Goal: Information Seeking & Learning: Learn about a topic

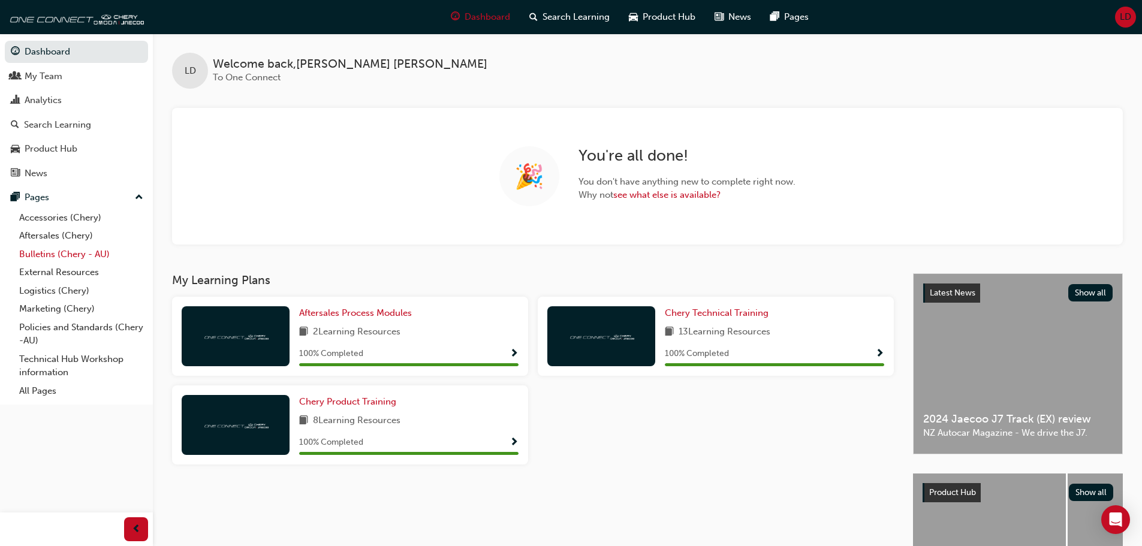
click at [77, 255] on link "Bulletins (Chery - AU)" at bounding box center [81, 254] width 134 height 19
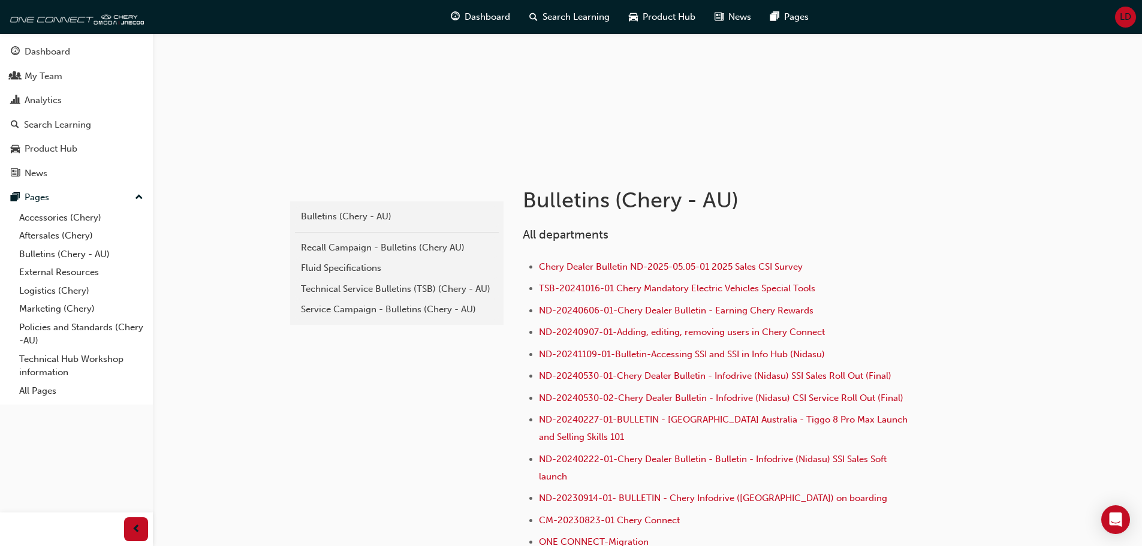
scroll to position [120, 0]
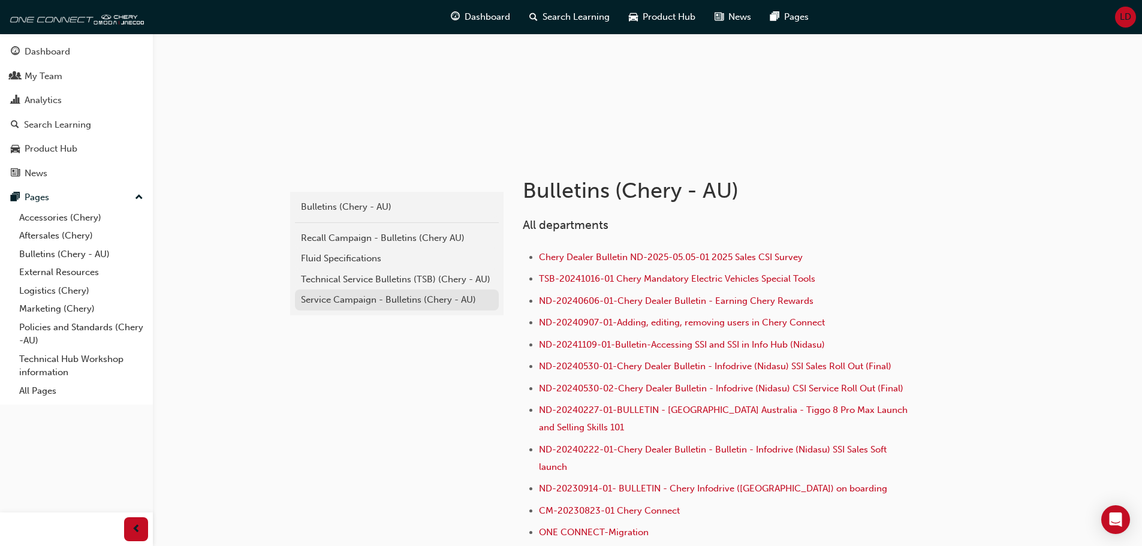
click at [363, 300] on div "Service Campaign - Bulletins (Chery - AU)" at bounding box center [397, 300] width 192 height 14
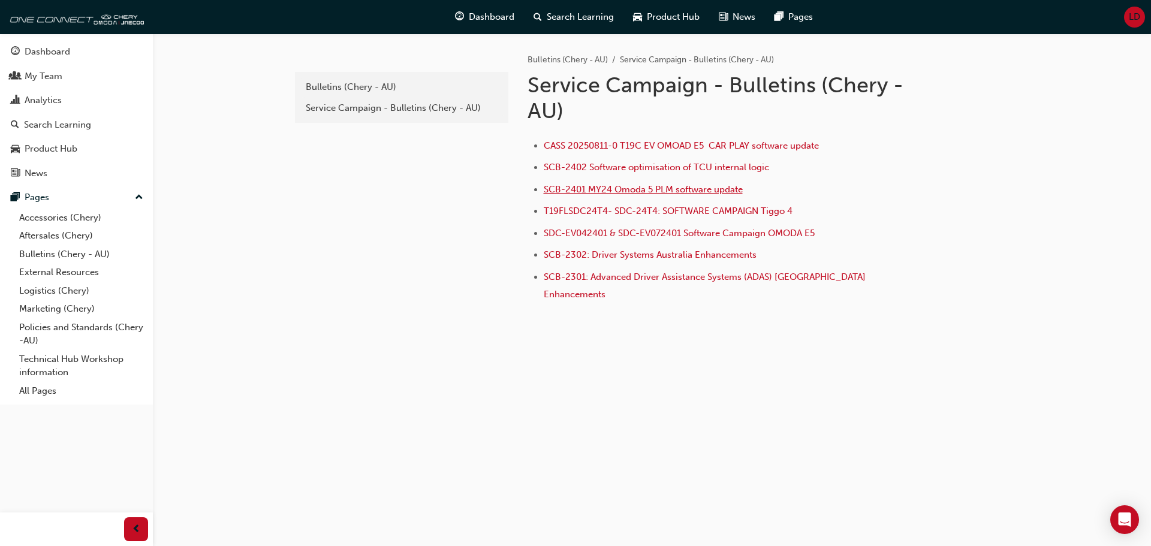
click at [625, 188] on span "SCB-2401 MY24 Omoda 5 PLM software update" at bounding box center [643, 189] width 199 height 11
click at [47, 257] on link "Bulletins (Chery - AU)" at bounding box center [81, 254] width 134 height 19
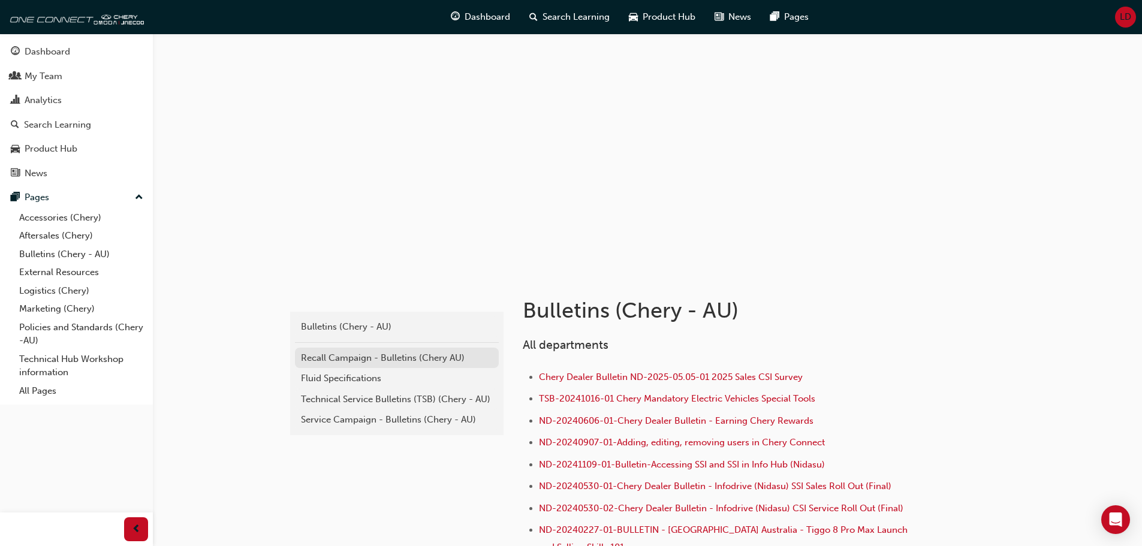
click at [332, 362] on div "Recall Campaign - Bulletins (Chery AU)" at bounding box center [397, 358] width 192 height 14
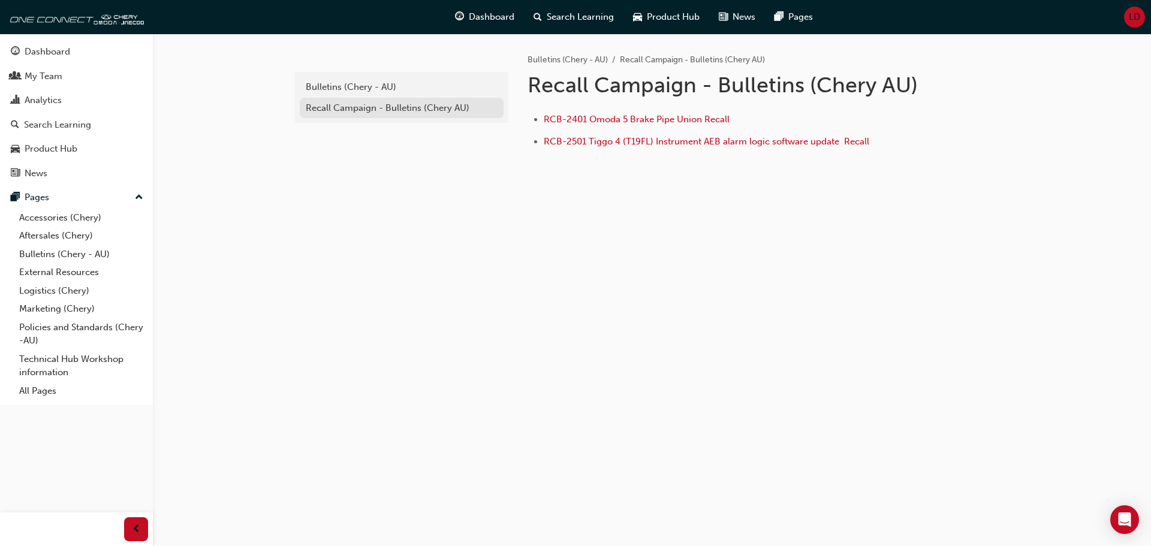
click at [368, 103] on div "Recall Campaign - Bulletins (Chery AU)" at bounding box center [402, 108] width 192 height 14
click at [360, 83] on div "Bulletins (Chery - AU)" at bounding box center [402, 87] width 192 height 14
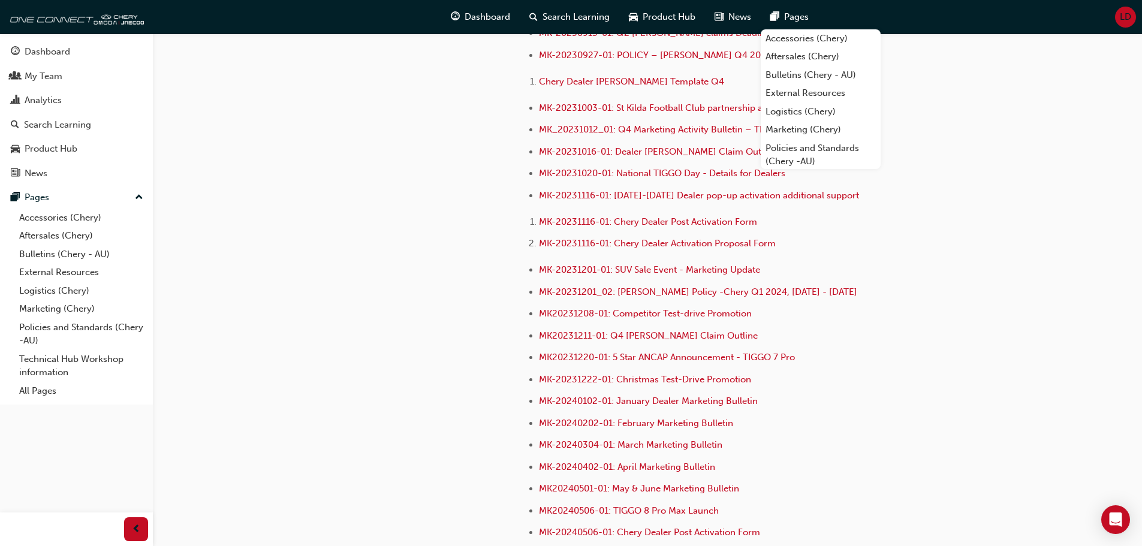
scroll to position [2321, 0]
